Goal: Use online tool/utility

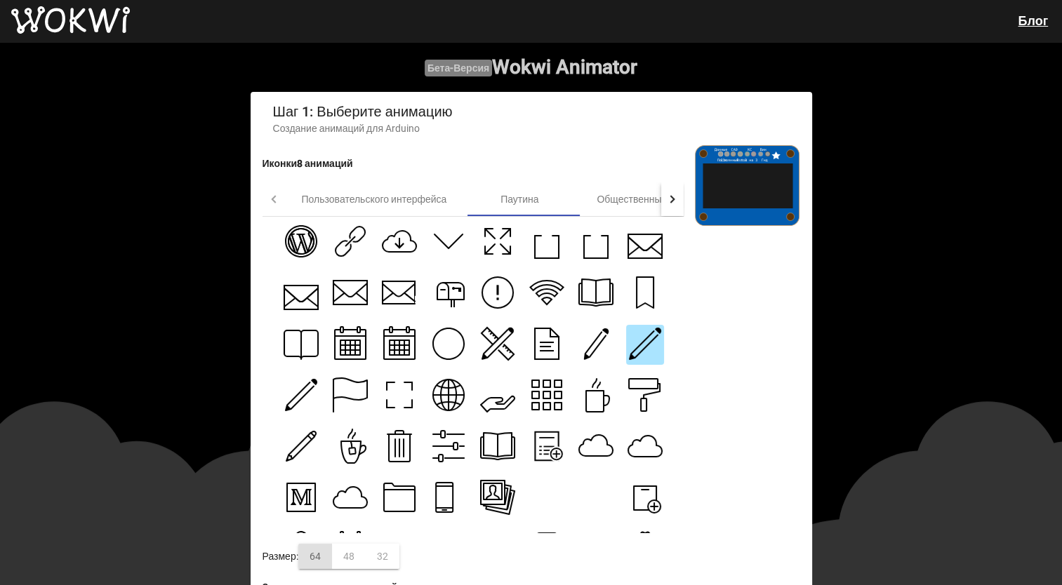
click at [595, 340] on icon at bounding box center [595, 343] width 35 height 35
drag, startPoint x: 747, startPoint y: 150, endPoint x: 769, endPoint y: 154, distance: 22.7
click at [769, 154] on g "Данные СА0 КС Вин С1к Постоянный ток Rst 3 на 3 Гнд" at bounding box center [747, 185] width 104 height 80
click at [526, 184] on div "Иконки8 анимаций Пользовательского интерфейса Паутина Общественный Медиа Погода…" at bounding box center [472, 419] width 421 height 549
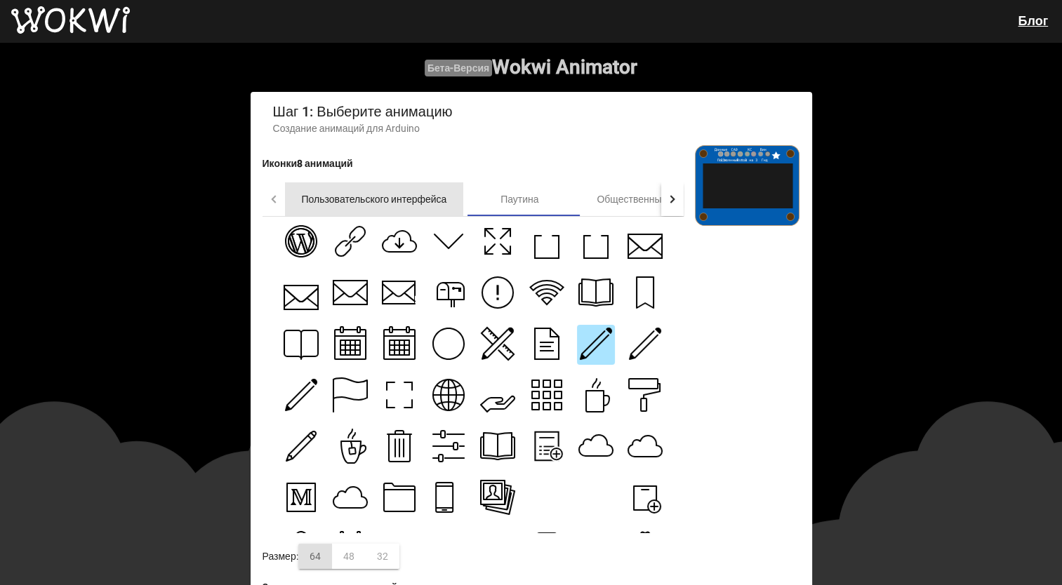
click at [444, 214] on div "Пользовательского интерфейса" at bounding box center [374, 199] width 179 height 34
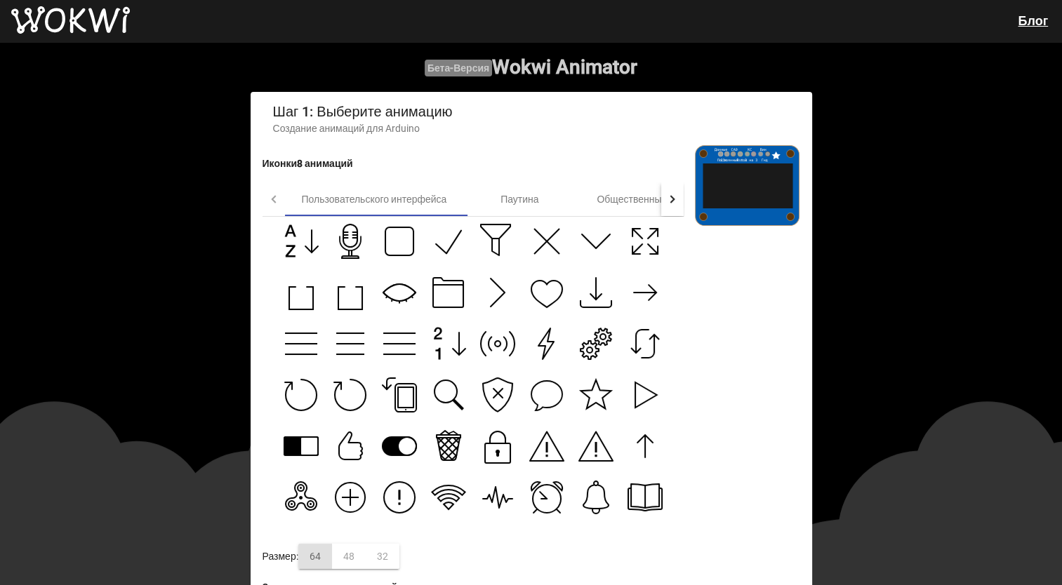
click at [396, 291] on icon at bounding box center [399, 292] width 32 height 17
click at [541, 355] on icon at bounding box center [545, 343] width 15 height 31
type input "[URL][DOMAIN_NAME]"
